Goal: Information Seeking & Learning: Learn about a topic

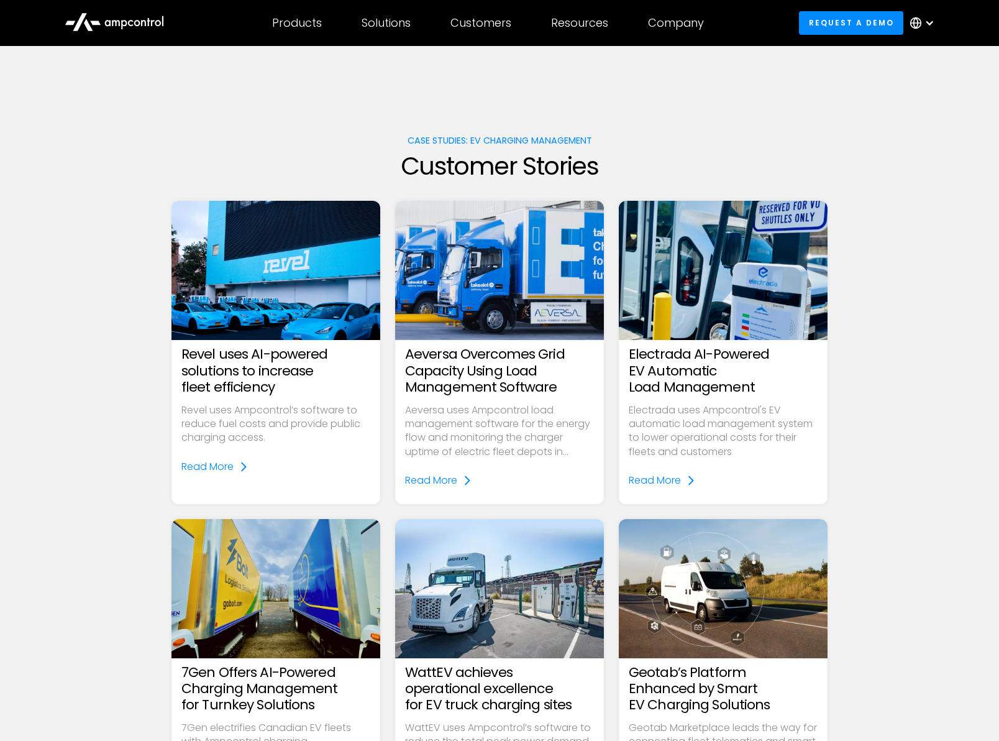
scroll to position [124, 0]
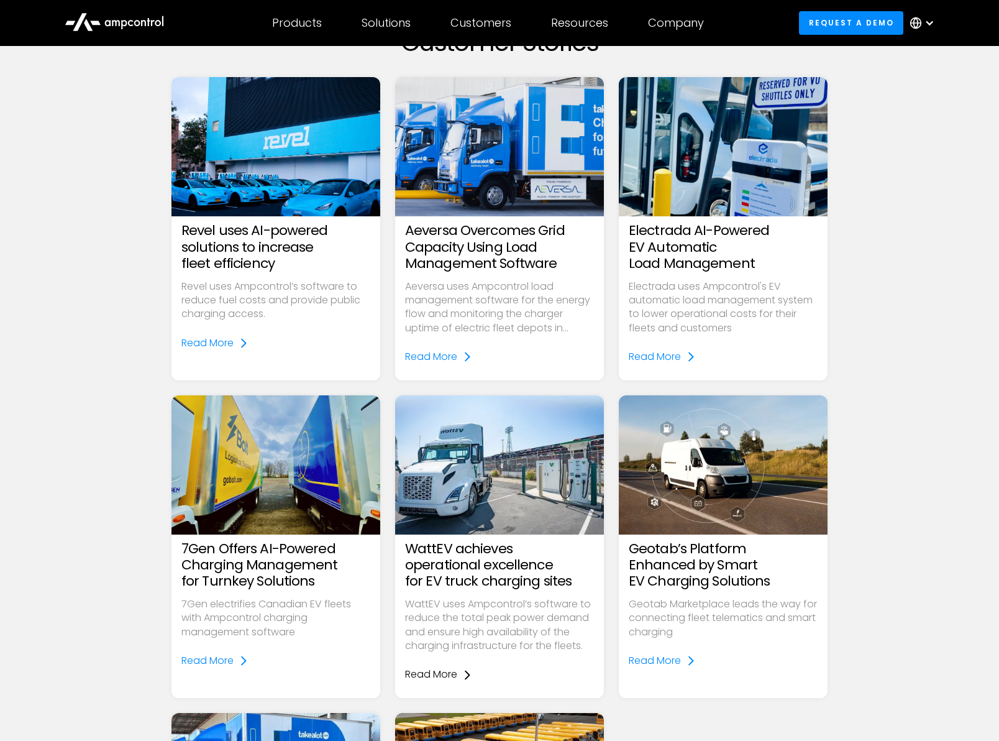
click at [434, 672] on div "Read More" at bounding box center [431, 674] width 52 height 14
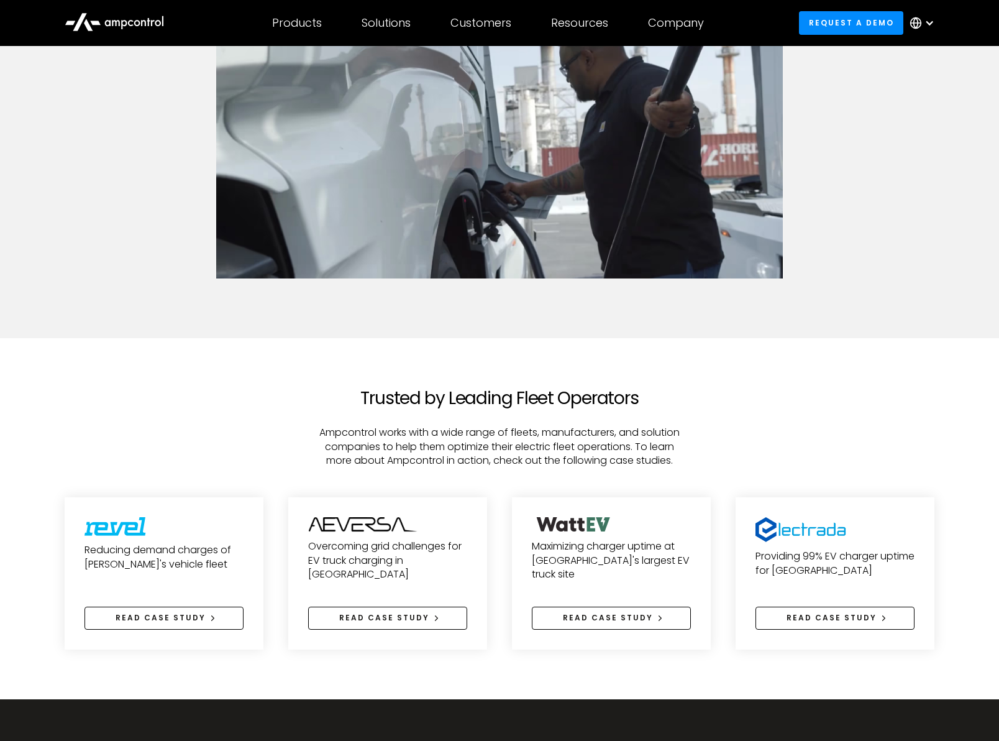
scroll to position [2301, 0]
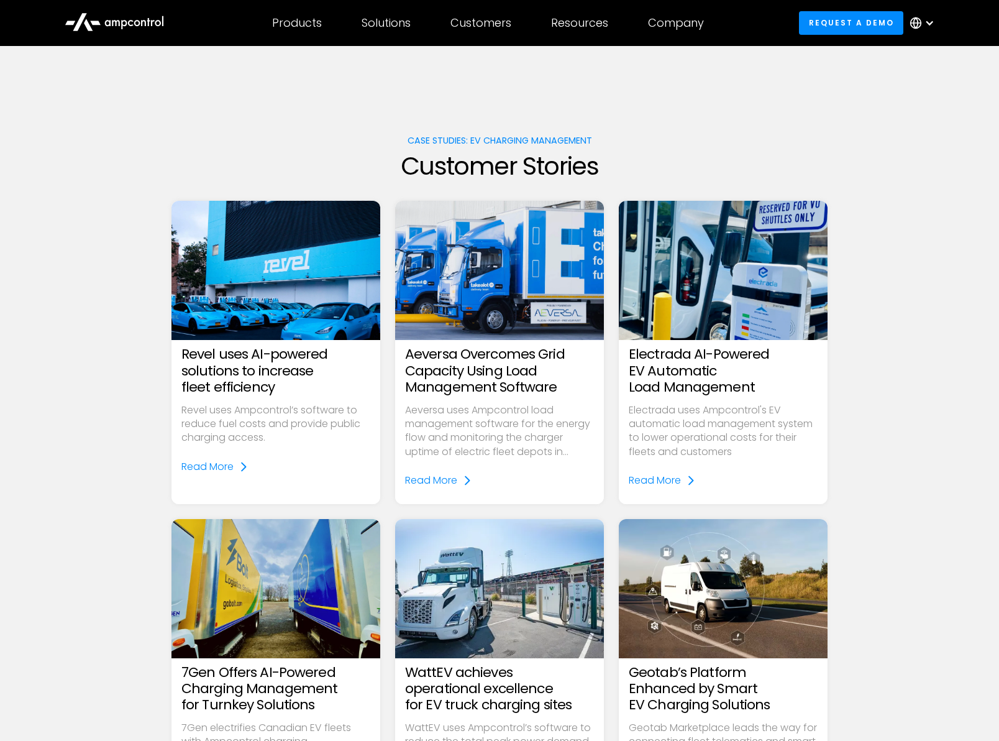
scroll to position [124, 0]
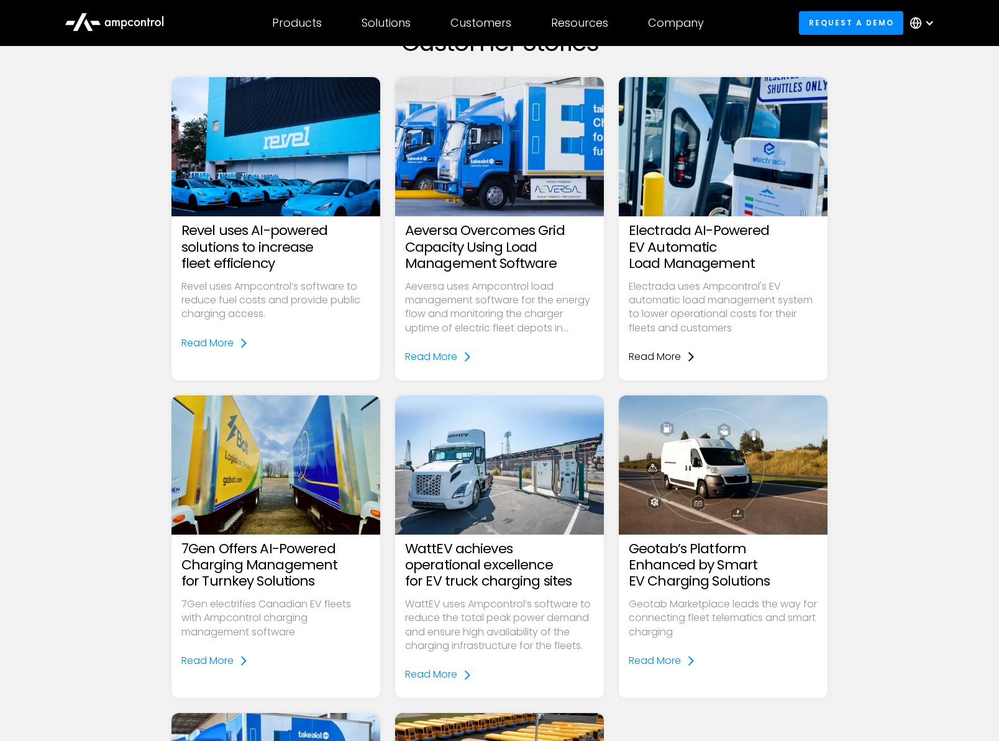
click at [664, 353] on div "Read More" at bounding box center [655, 357] width 52 height 14
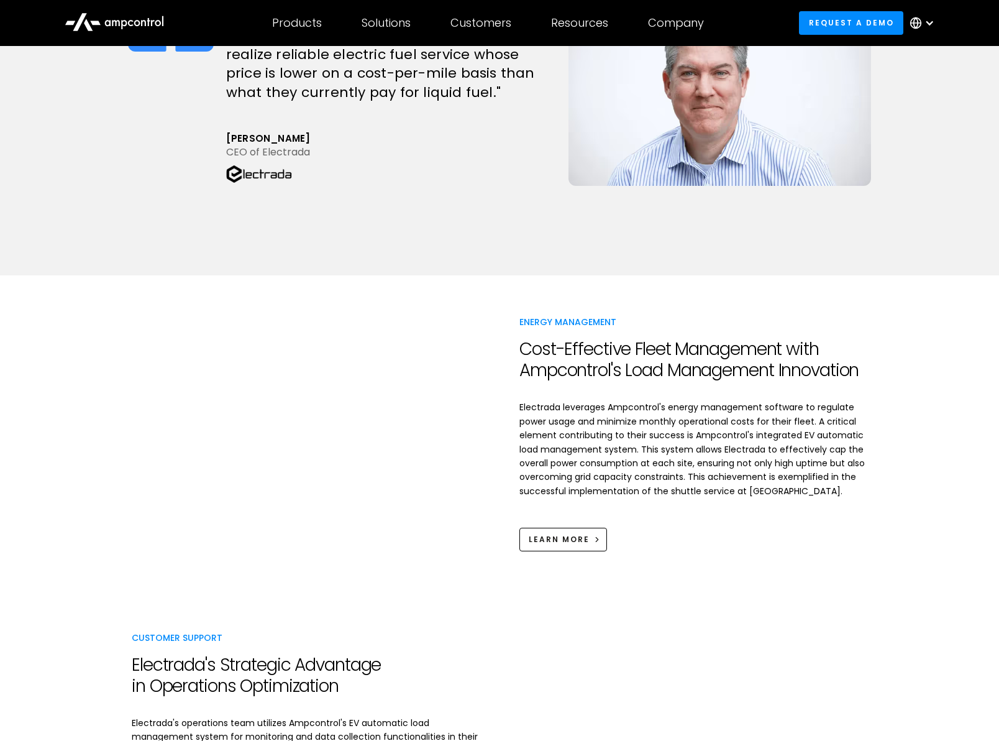
scroll to position [1029, 0]
